Goal: Task Accomplishment & Management: Use online tool/utility

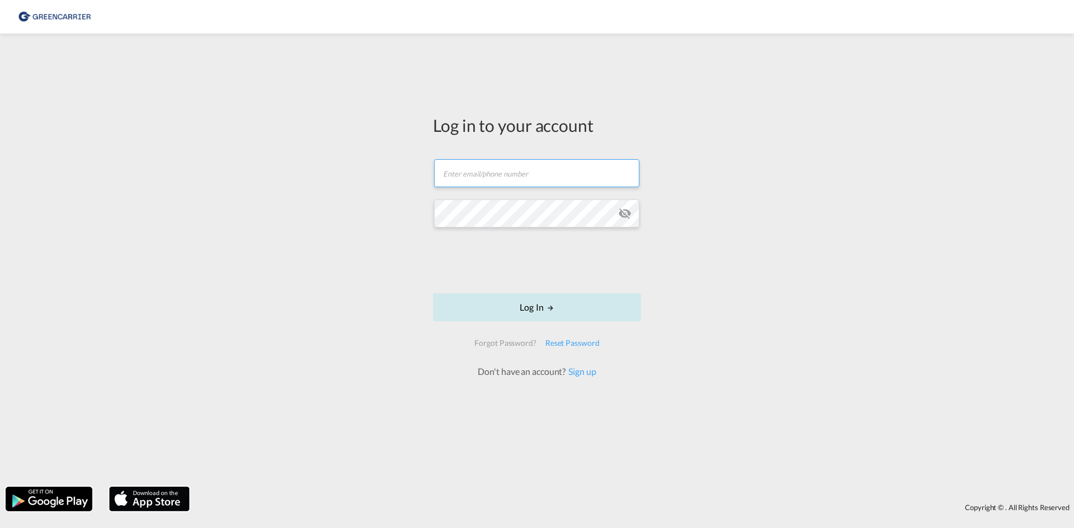
type input "[EMAIL_ADDRESS][DOMAIN_NAME]"
click at [520, 305] on button "Log In" at bounding box center [537, 308] width 208 height 28
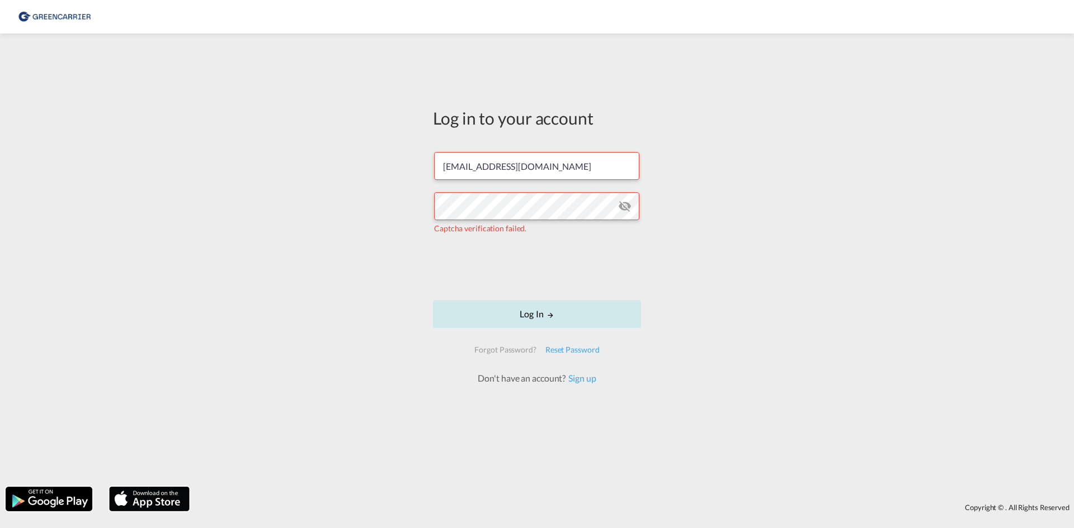
click at [491, 320] on button "Log In" at bounding box center [537, 314] width 208 height 28
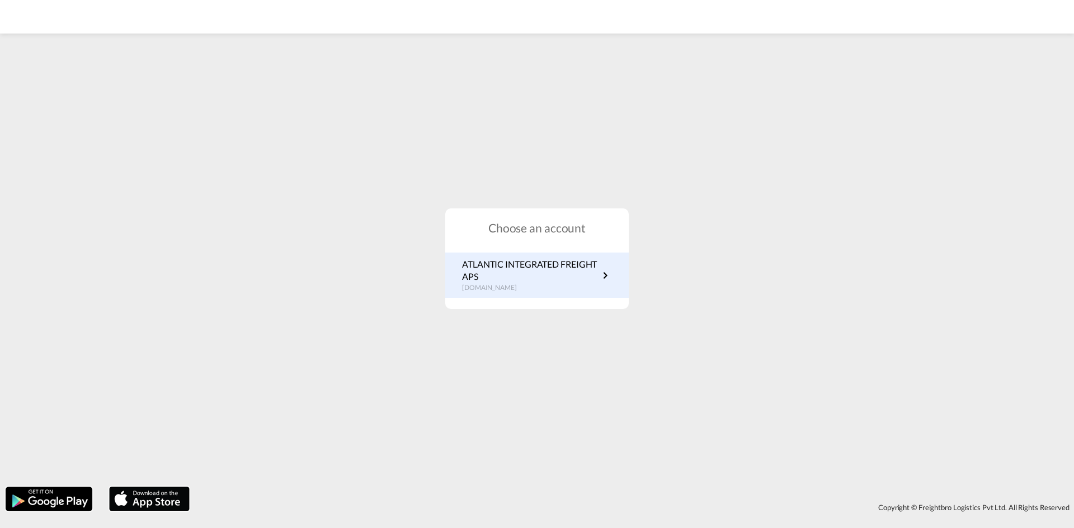
click at [496, 280] on p "ATLANTIC INTEGRATED FREIGHT APS" at bounding box center [530, 270] width 136 height 25
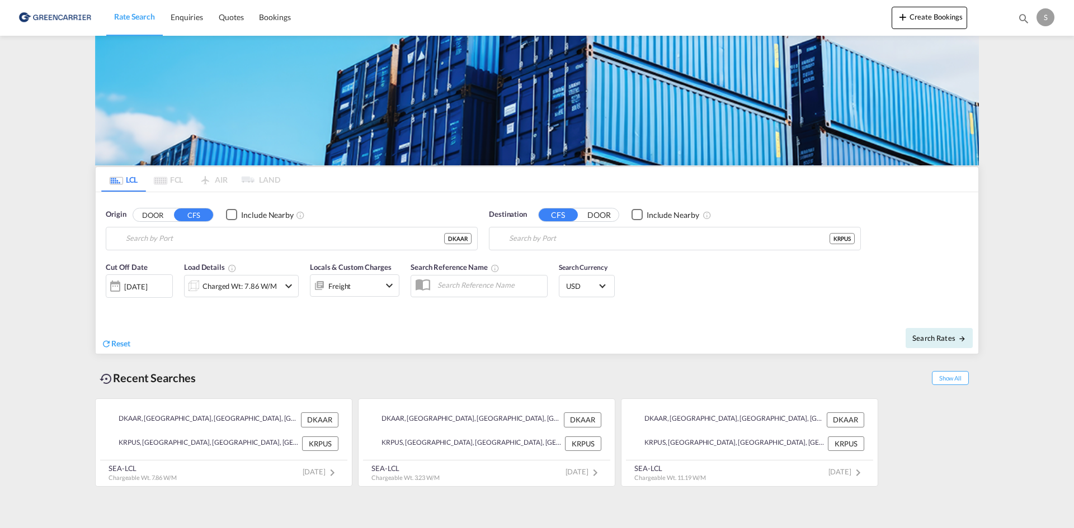
type input "[GEOGRAPHIC_DATA], [GEOGRAPHIC_DATA]"
type input "Busan, KRPUS"
